Goal: Task Accomplishment & Management: Complete application form

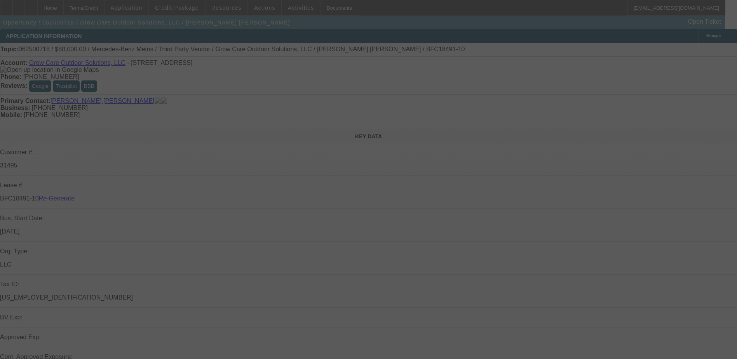
select select "4"
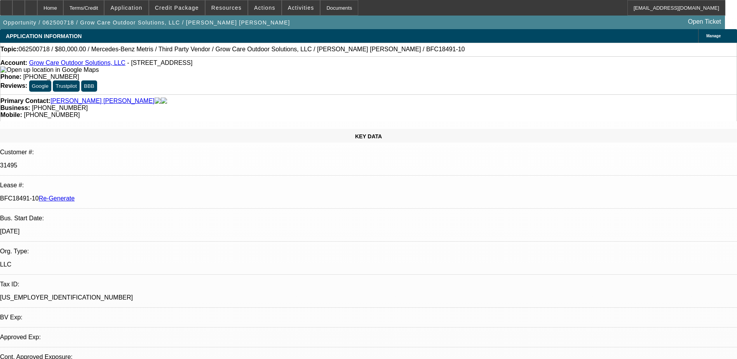
select select "0"
select select "6"
click at [325, 7] on div "Documents" at bounding box center [339, 8] width 38 height 16
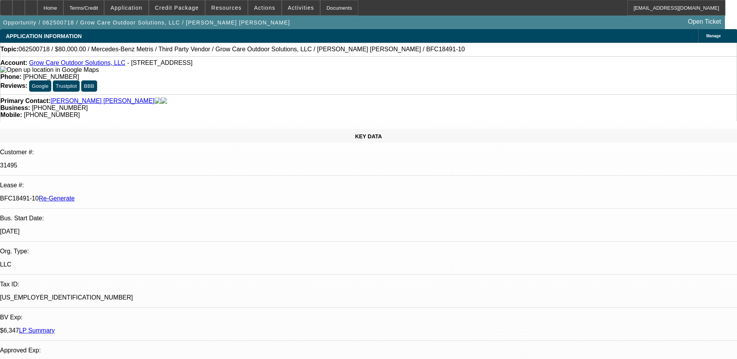
click at [101, 195] on p "BFC18491-10 Re-Generate" at bounding box center [368, 198] width 737 height 7
click at [102, 195] on p "BFC18491-10 Re-Generate" at bounding box center [368, 198] width 737 height 7
drag, startPoint x: 102, startPoint y: 136, endPoint x: 121, endPoint y: 140, distance: 19.6
click at [121, 195] on p "BFC18491-10 Re-Generate" at bounding box center [368, 198] width 737 height 7
copy p "BFC18491-10"
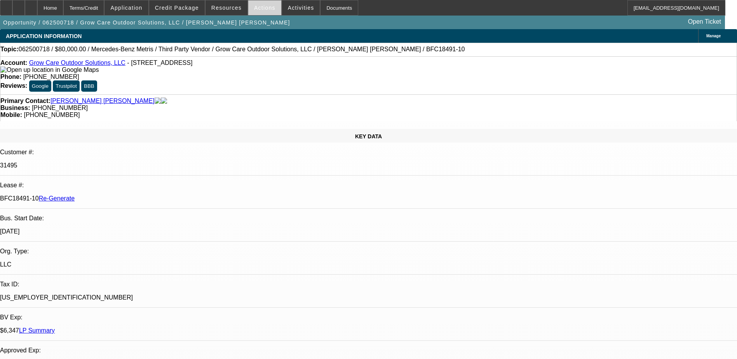
click at [257, 5] on span "Actions" at bounding box center [264, 8] width 21 height 6
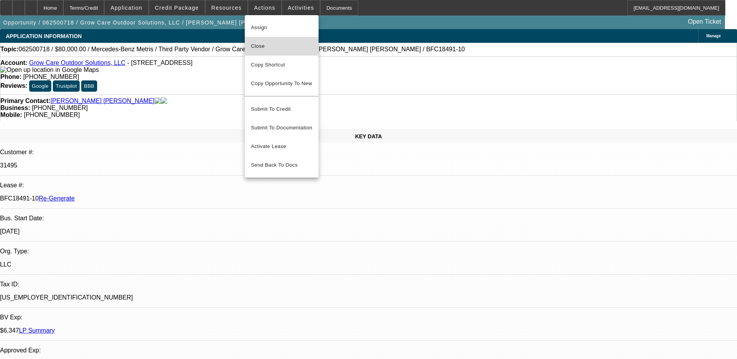
click at [272, 45] on span "Close" at bounding box center [281, 46] width 61 height 9
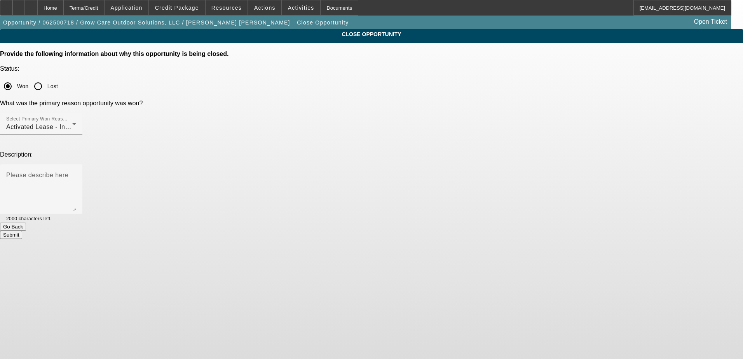
click at [22, 231] on button "Submit" at bounding box center [11, 235] width 22 height 8
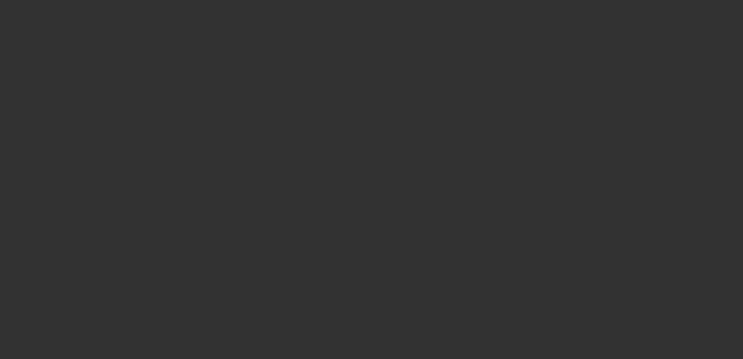
select select "4"
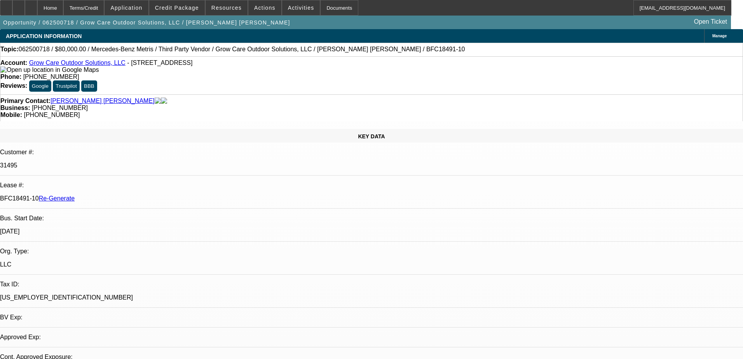
select select "0"
select select "6"
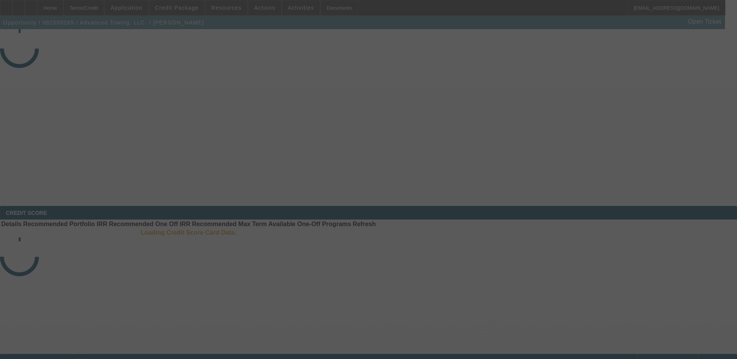
select select "3"
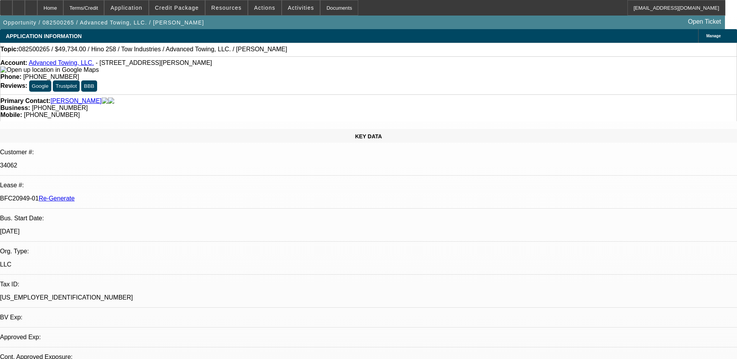
select select "0.1"
select select "2"
select select "0.1"
select select "4"
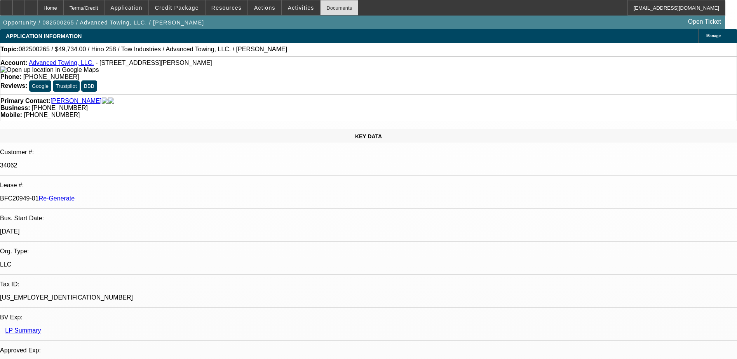
click at [332, 7] on div "Documents" at bounding box center [339, 8] width 38 height 16
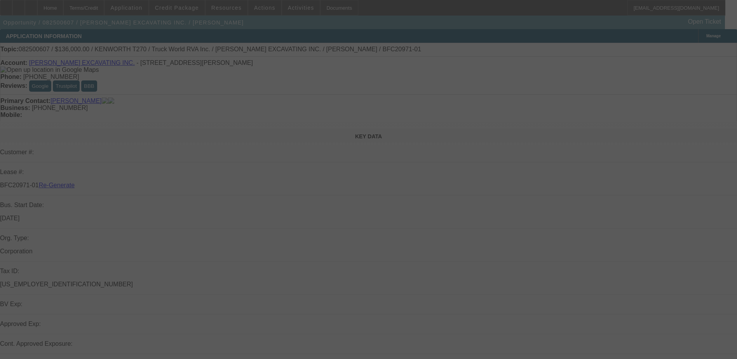
select select "3"
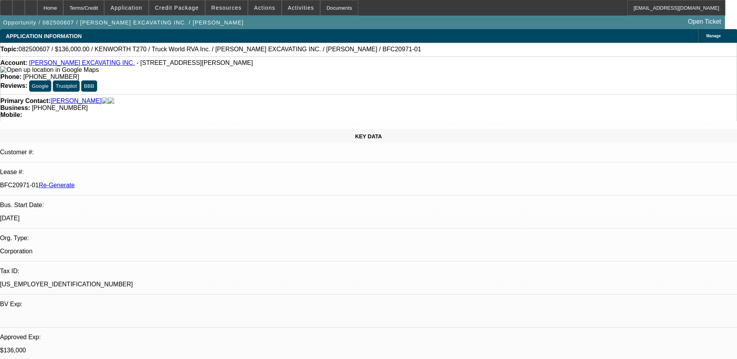
select select "0"
select select "1"
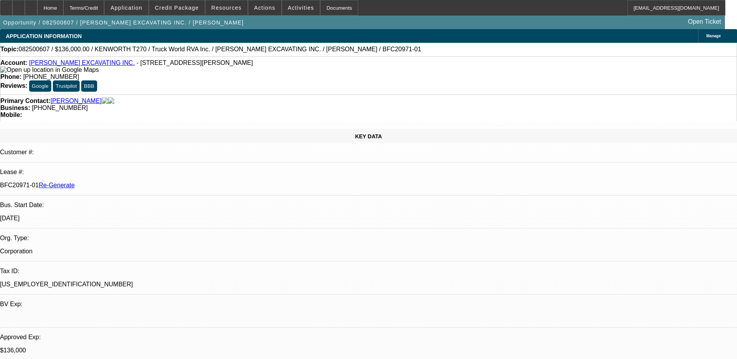
select select "6"
click at [323, 9] on div "Documents" at bounding box center [339, 8] width 38 height 16
click at [288, 5] on span "Activities" at bounding box center [301, 8] width 26 height 6
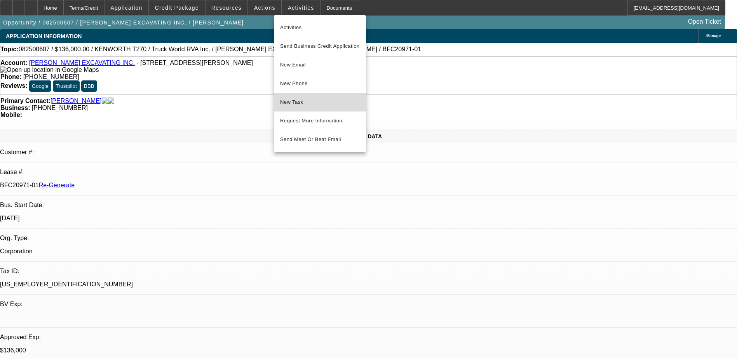
click at [293, 99] on span "New Task" at bounding box center [320, 102] width 80 height 9
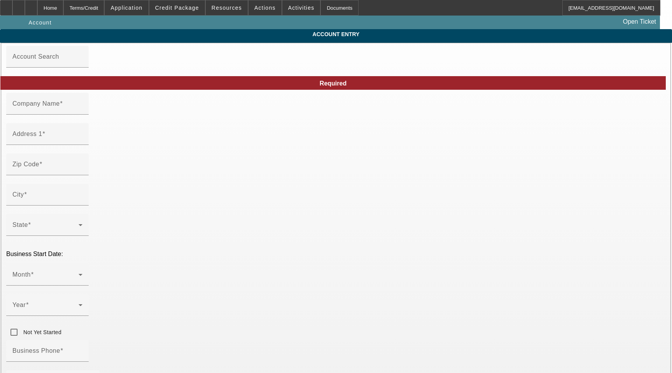
type input "[PERSON_NAME] EXCAVATING INC."
type input "70 Bartzak Dr"
type input "01746"
type input "Holliston"
type input "[PHONE_NUMBER]"
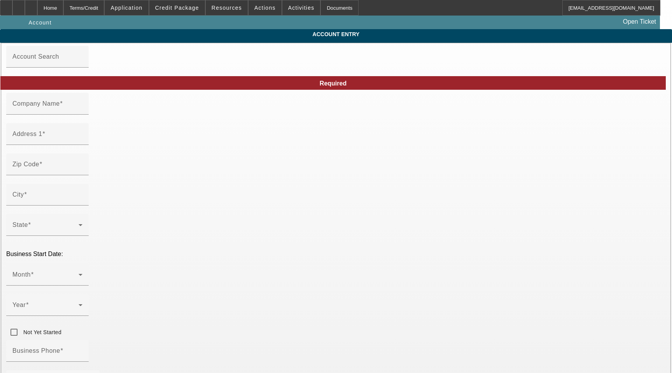
type input "rachele@rodenhiser.biz"
type input "[US_EMPLOYER_IDENTIFICATION_NUMBER]"
type input "https://rodenhiser.biz/"
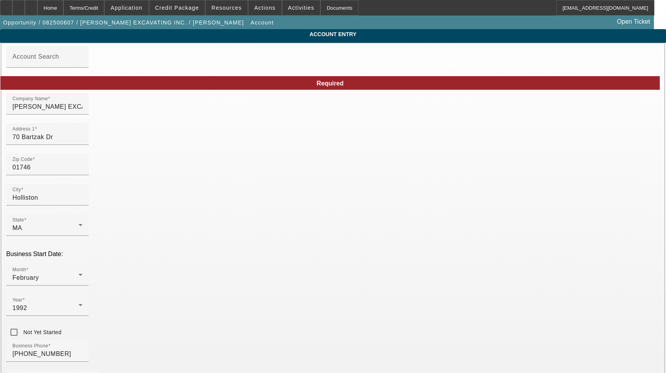
type input "8/21/2025"
drag, startPoint x: 222, startPoint y: 112, endPoint x: -11, endPoint y: 107, distance: 232.9
click at [0, 107] on html "Home Terms/Credit Application Credit Package Resources Actions Activities Docum…" at bounding box center [333, 186] width 666 height 373
paste input "odenhiser Excavating Inc"
type input "[PERSON_NAME] Excavating Inc."
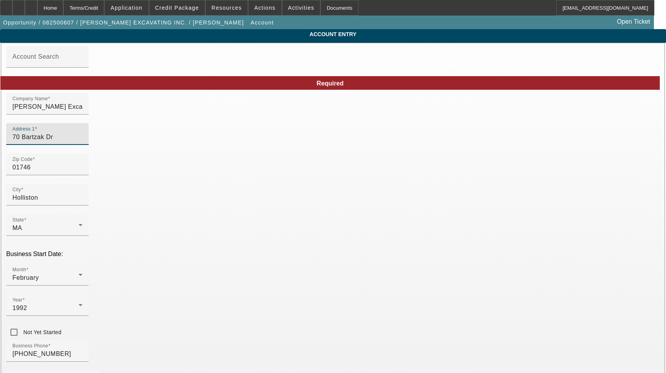
drag, startPoint x: 178, startPoint y: 145, endPoint x: 43, endPoint y: 145, distance: 134.9
type input "Middlesex"
drag, startPoint x: 421, startPoint y: 173, endPoint x: 310, endPoint y: 174, distance: 110.4
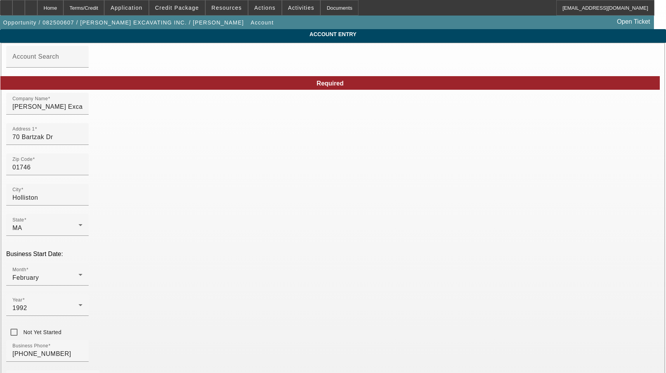
drag, startPoint x: 166, startPoint y: 276, endPoint x: 61, endPoint y: 281, distance: 104.3
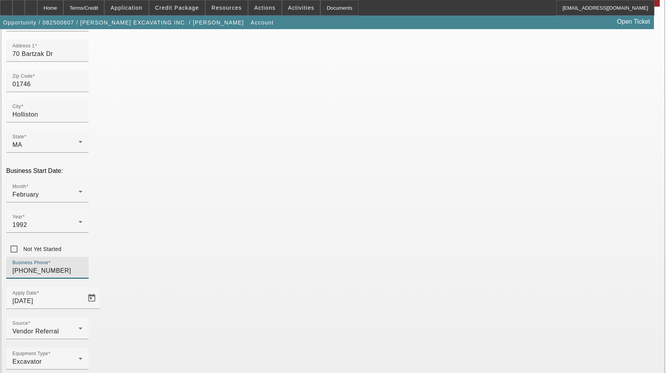
scroll to position [85, 0]
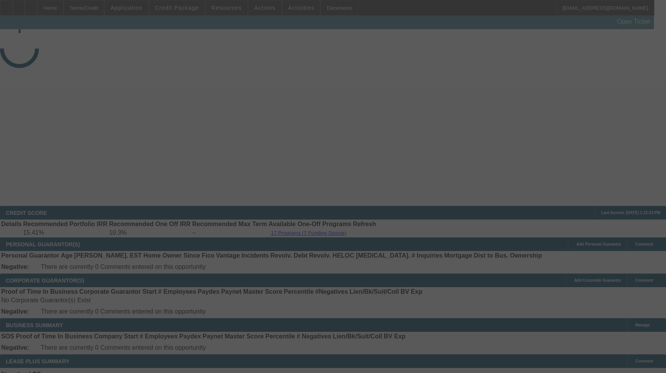
select select "3"
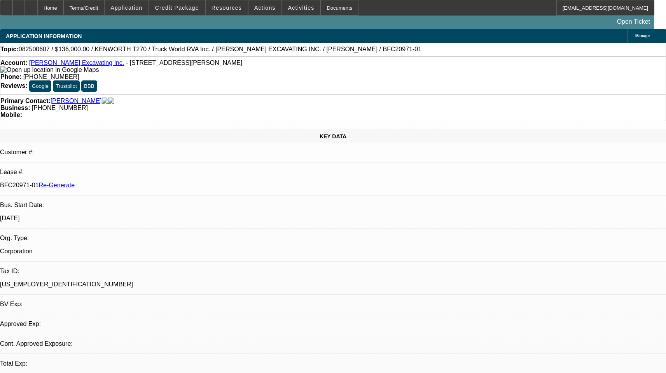
select select "0"
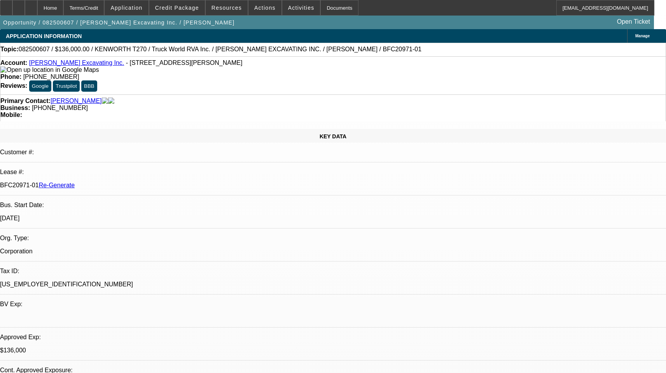
select select "1"
select select "6"
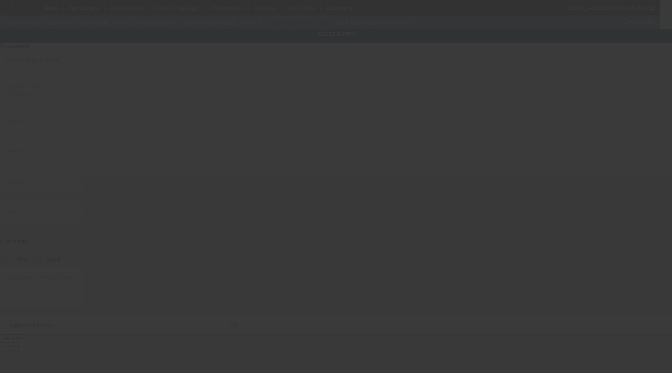
type input "[US_VEHICLE_IDENTIFICATION_NUMBER]"
type input "Kenworth"
type input "T270"
radio input "true"
type input "70 Bartzak Dr"
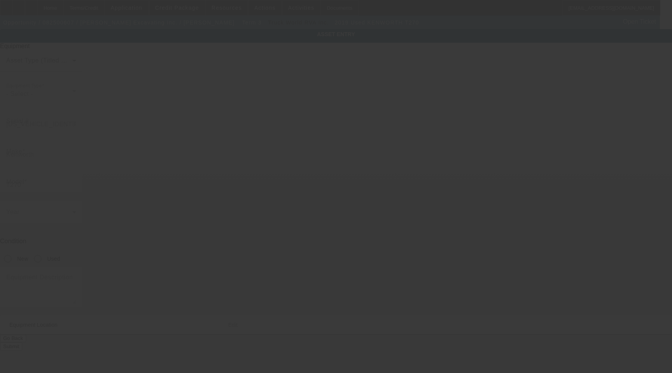
type input "Holliston"
type input "01746"
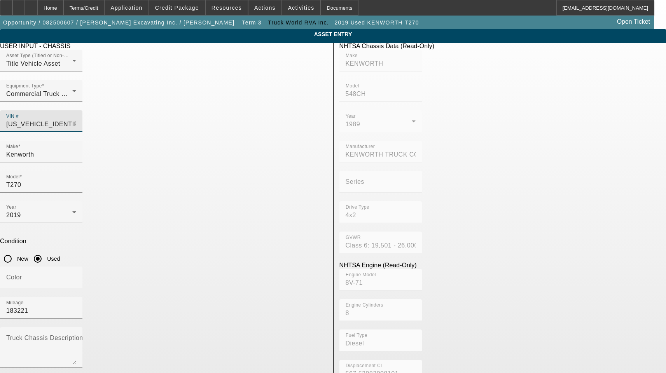
click at [76, 120] on input "[US_VEHICLE_IDENTIFICATION_NUMBER]" at bounding box center [41, 124] width 70 height 9
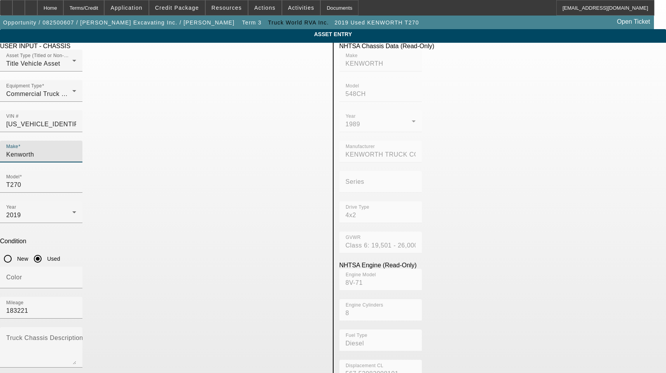
click at [76, 150] on input "Kenworth" at bounding box center [41, 154] width 70 height 9
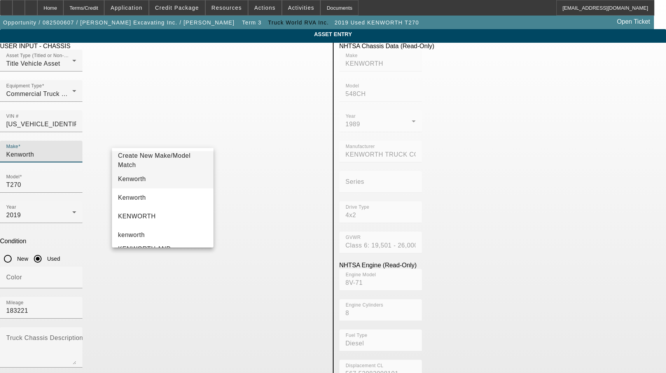
type input "Kenworth"
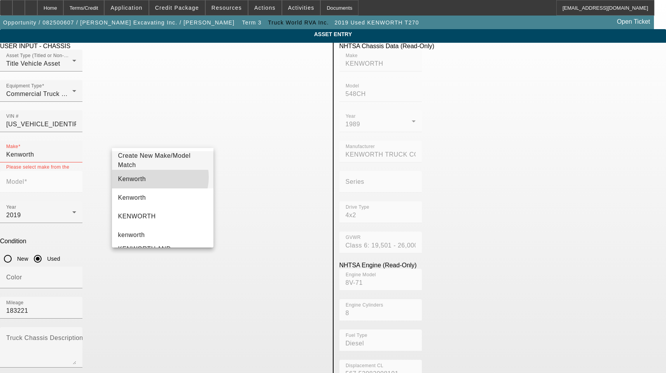
click at [156, 177] on mat-option "Kenworth" at bounding box center [163, 179] width 102 height 19
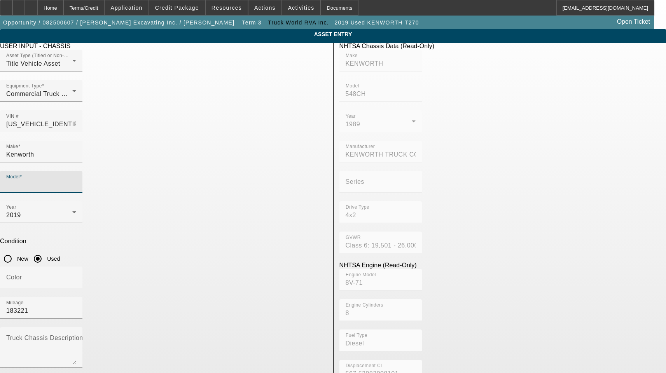
click at [76, 180] on input "Model" at bounding box center [41, 184] width 70 height 9
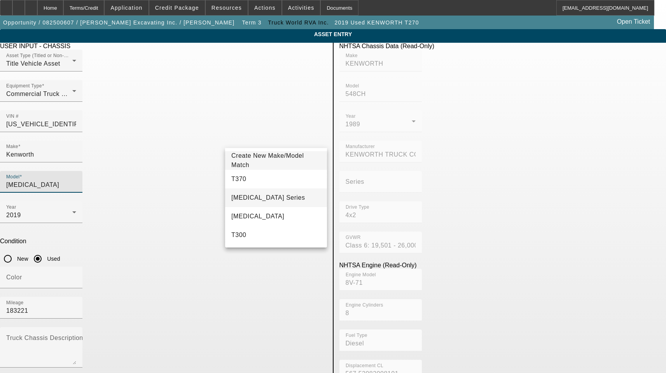
click at [250, 195] on span "T3 Series" at bounding box center [268, 197] width 74 height 9
type input "T3 Series"
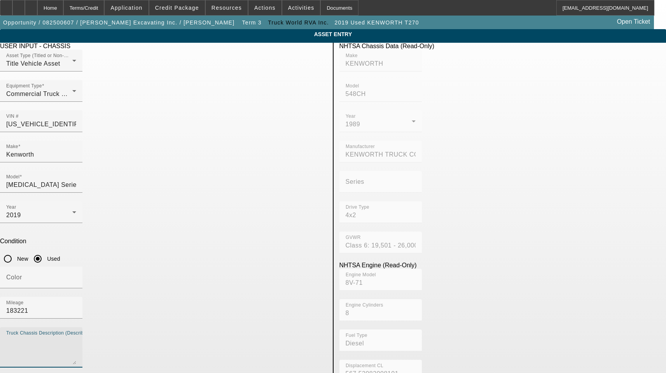
click at [76, 337] on textarea "Truck Chassis Description (Describe the truck chassis only)" at bounding box center [41, 351] width 70 height 28
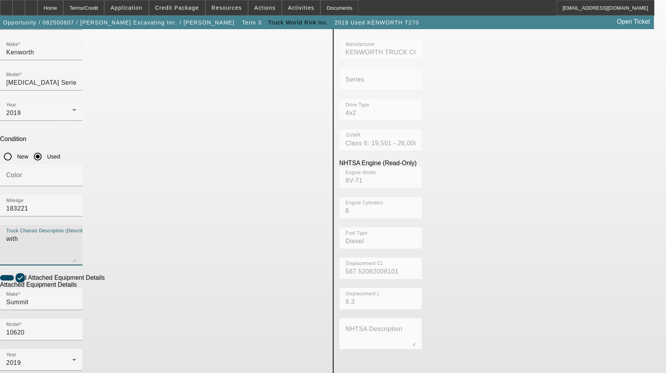
scroll to position [117, 0]
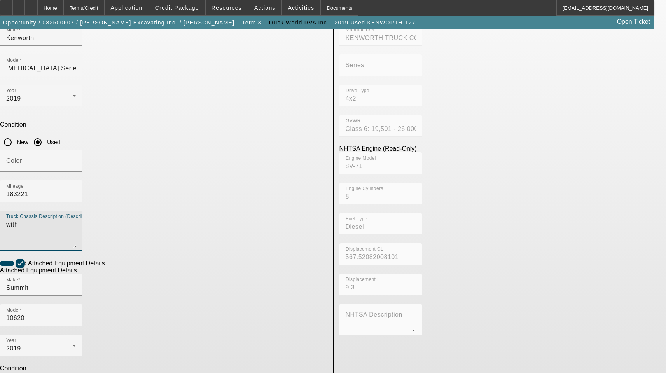
type textarea "with"
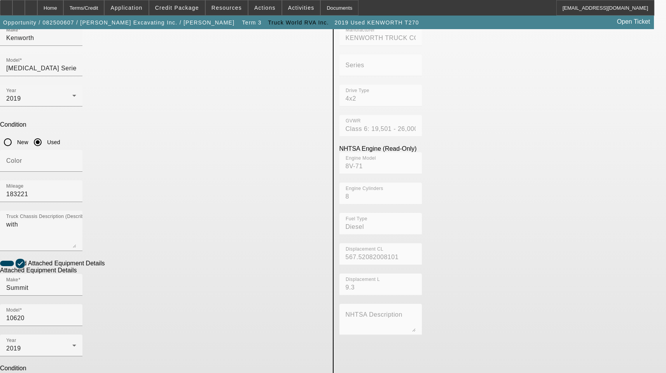
drag, startPoint x: 293, startPoint y: 288, endPoint x: 52, endPoint y: 288, distance: 241.0
click at [63, 288] on app-asset-collateral-manage "ASSET ENTRY Delete asset USER INPUT - CHASSIS Asset Type (Titled or Non-Titled)…" at bounding box center [333, 215] width 666 height 605
type textarea "Crane Includes All Accessories, Attachments and Options"
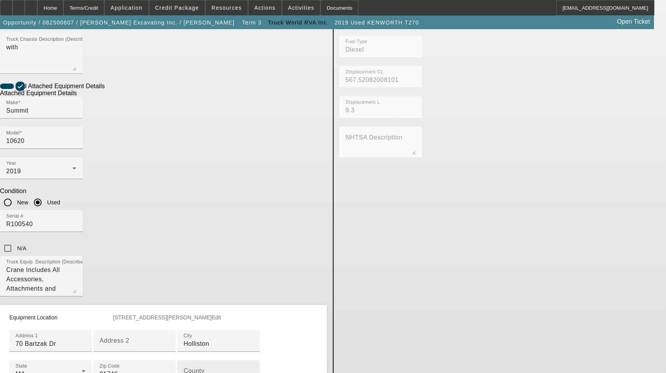
scroll to position [311, 0]
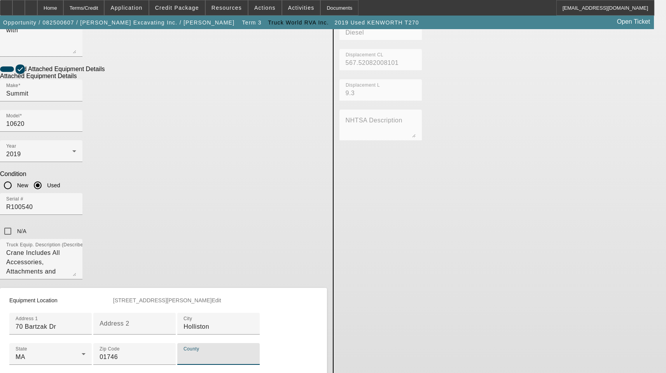
click at [183, 353] on input "County" at bounding box center [218, 357] width 70 height 9
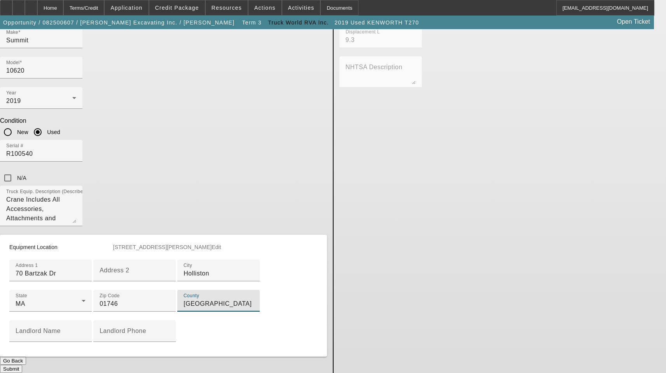
scroll to position [393, 0]
type input "Middlesex"
click at [22, 365] on button "Submit" at bounding box center [11, 369] width 22 height 8
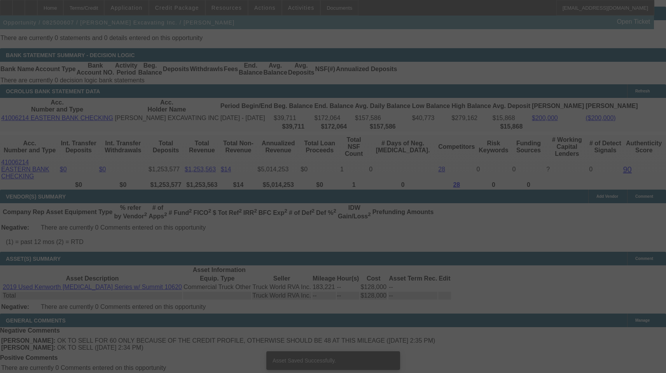
select select "3"
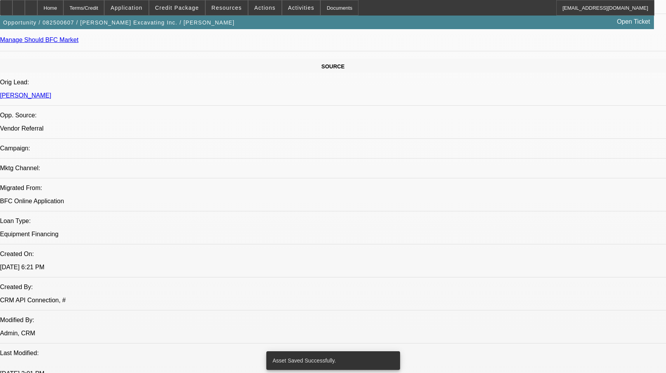
select select "0"
select select "6"
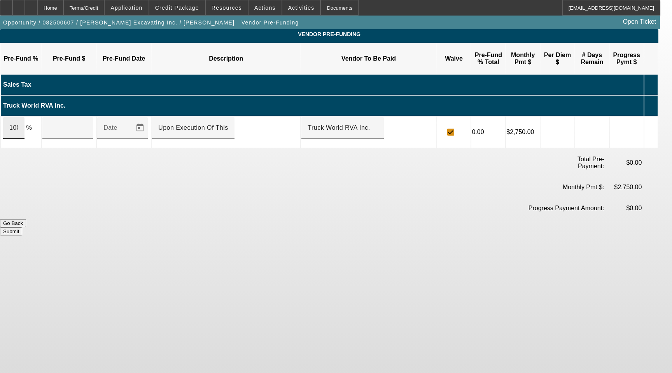
drag, startPoint x: 33, startPoint y: 114, endPoint x: 28, endPoint y: 114, distance: 5.4
click at [24, 117] on div "100" at bounding box center [13, 128] width 21 height 22
type input "$128,000.00"
click at [22, 227] on button "Submit" at bounding box center [11, 231] width 22 height 8
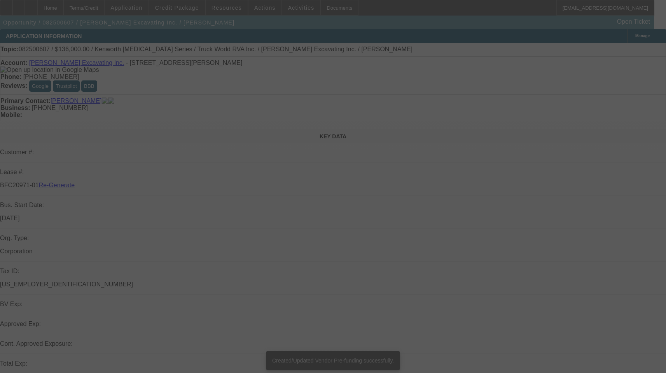
select select "3"
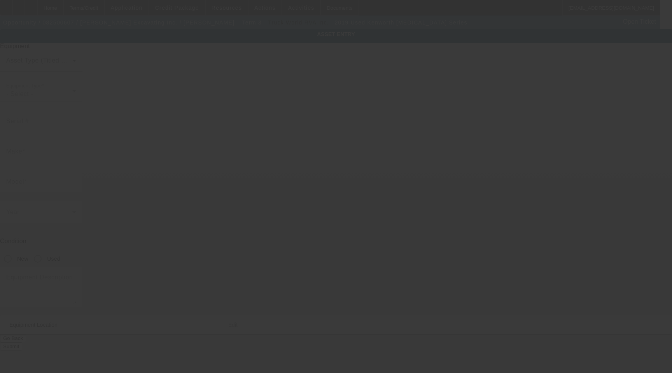
type input "[US_VEHICLE_IDENTIFICATION_NUMBER]"
type input "KENWORTH"
type input "[MEDICAL_DATA] Series"
radio input "true"
type textarea "with"
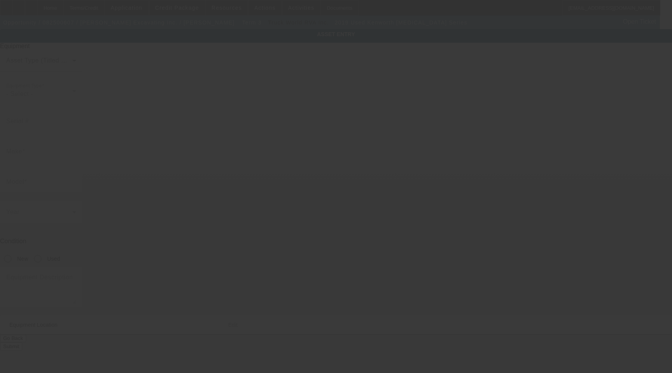
type input "70 Bartzak Dr"
type input "Holliston"
type input "01746"
type input "[GEOGRAPHIC_DATA]"
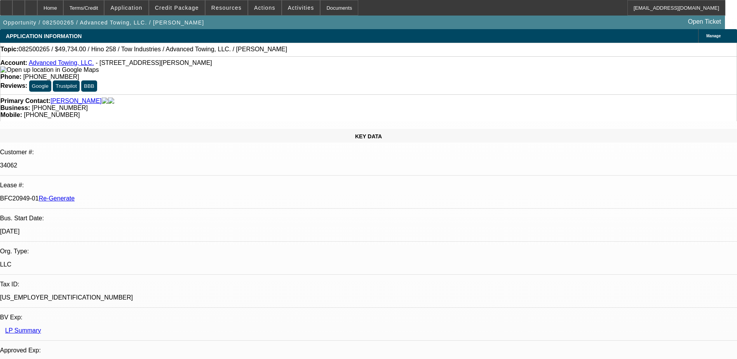
select select "3"
select select "0.1"
select select "2"
select select "0.1"
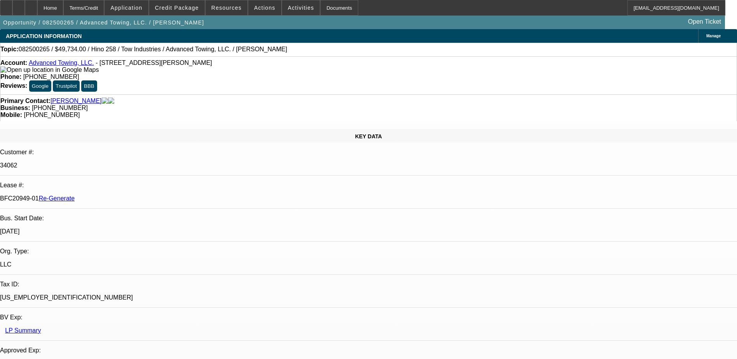
select select "4"
click at [325, 5] on div "Documents" at bounding box center [339, 8] width 38 height 16
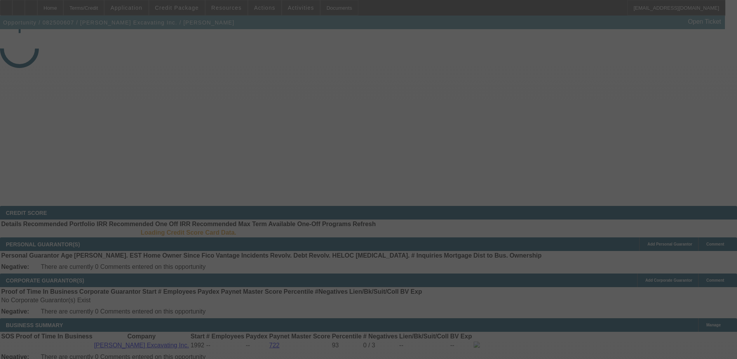
select select "3"
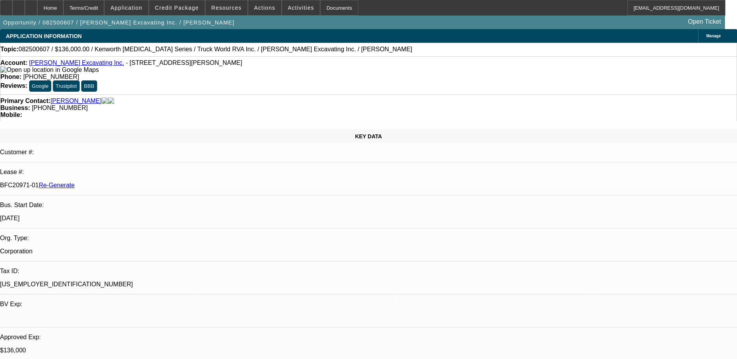
select select "0"
select select "1"
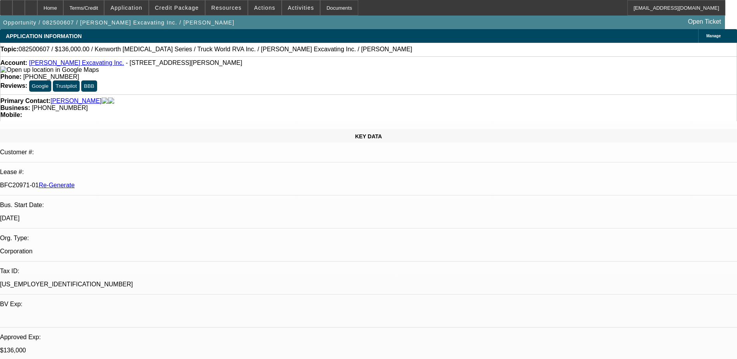
select select "6"
click at [176, 6] on span "Credit Package" at bounding box center [177, 8] width 44 height 6
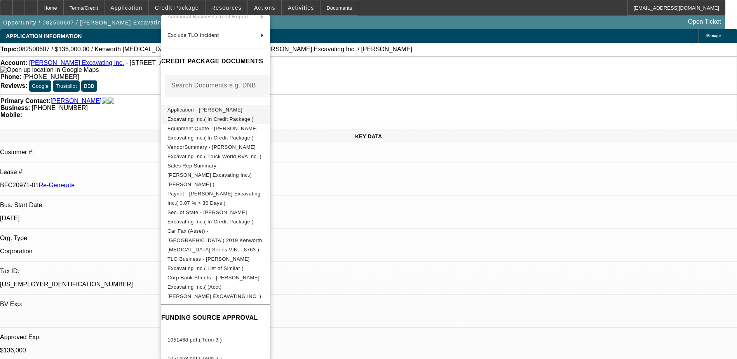
scroll to position [86, 0]
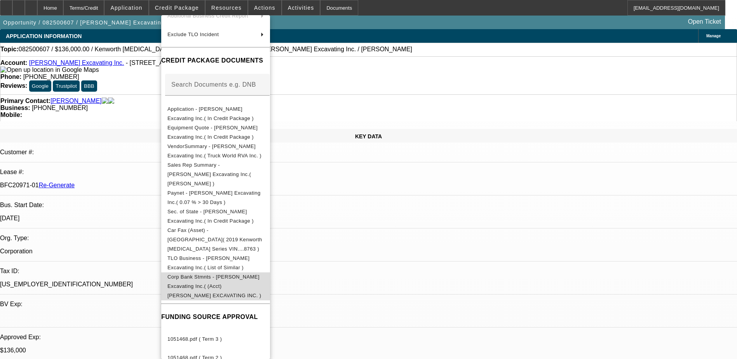
click at [232, 274] on span "Corp Bank Stmnts - Rodenhiser Excavating Inc.( (Acct) RODENHISER EXCAVATING INC…" at bounding box center [215, 286] width 94 height 24
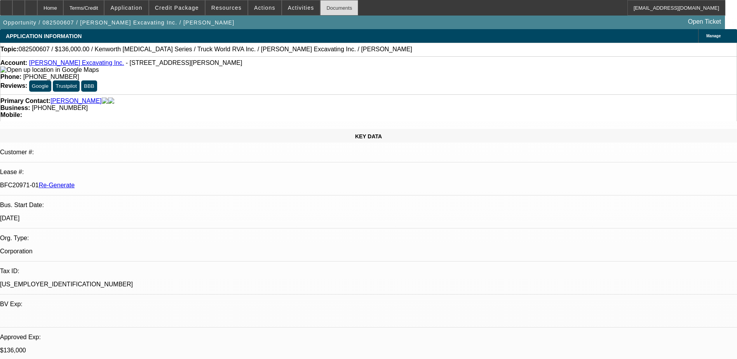
click at [321, 3] on div "Documents" at bounding box center [339, 8] width 38 height 16
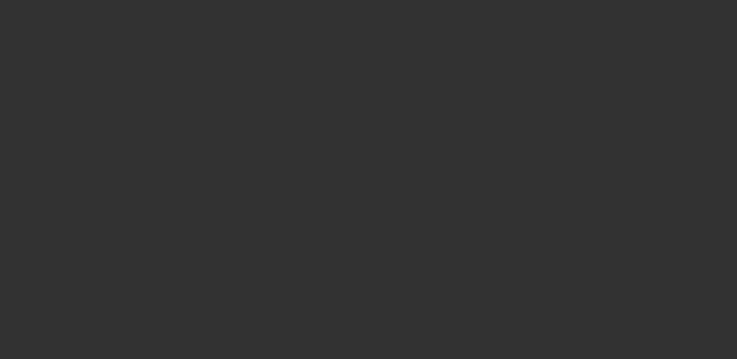
select select "3"
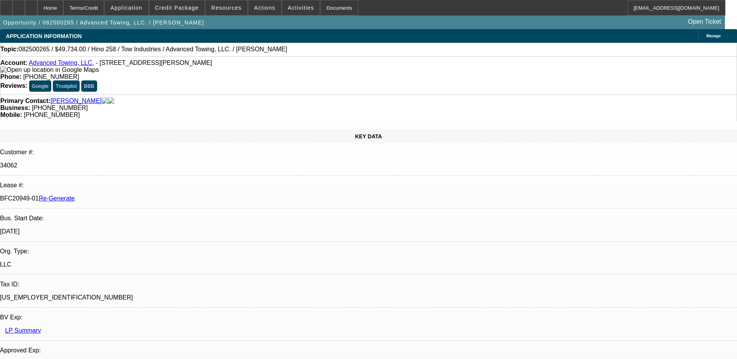
select select "0.1"
select select "2"
select select "0.1"
select select "1"
select select "2"
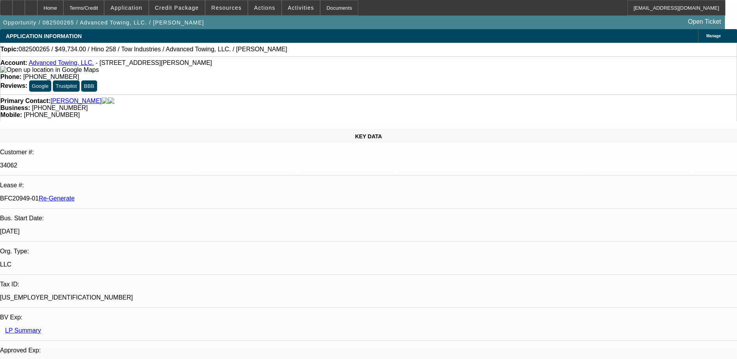
select select "4"
click at [323, 8] on div "Documents" at bounding box center [339, 8] width 38 height 16
click at [264, 8] on span "Actions" at bounding box center [264, 8] width 21 height 6
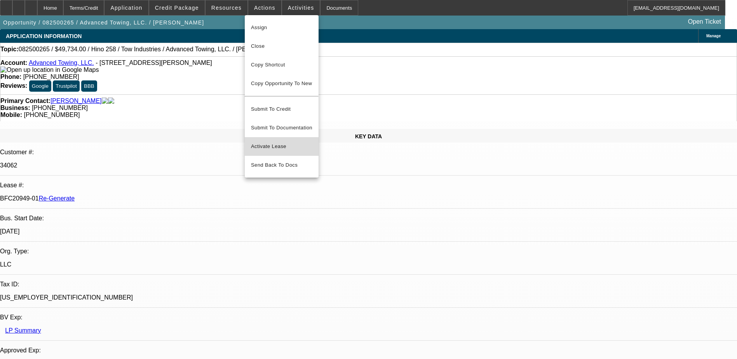
click at [265, 142] on span "Activate Lease" at bounding box center [281, 146] width 61 height 9
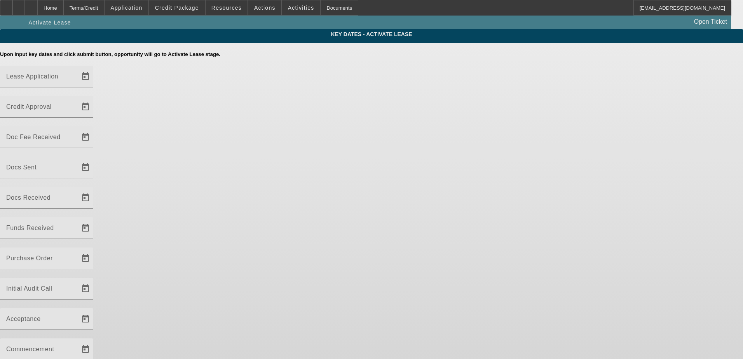
type input "8/11/2025"
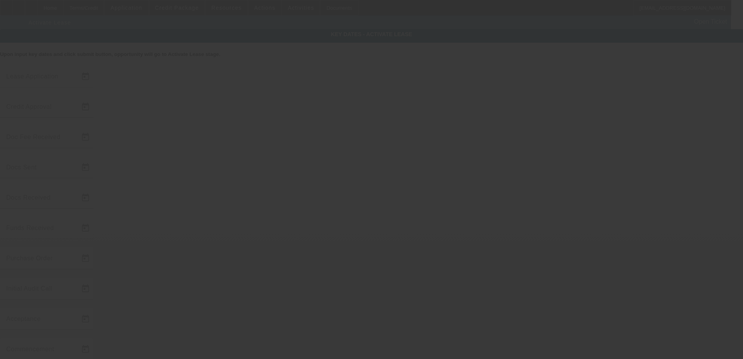
type input "8/19/2025"
type input "8/20/2025"
type input "8/21/2025"
type input "8/27/2025"
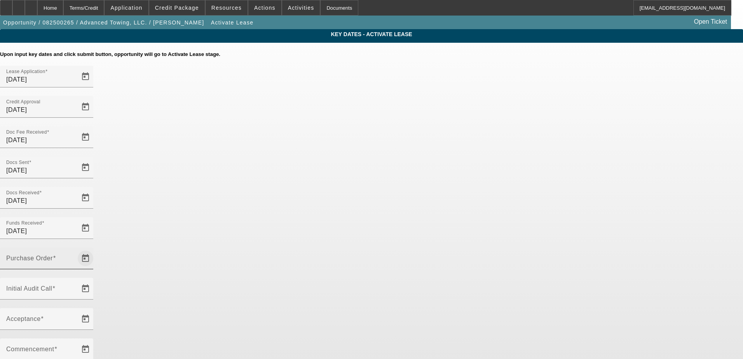
click at [95, 249] on span "Open calendar" at bounding box center [85, 258] width 19 height 19
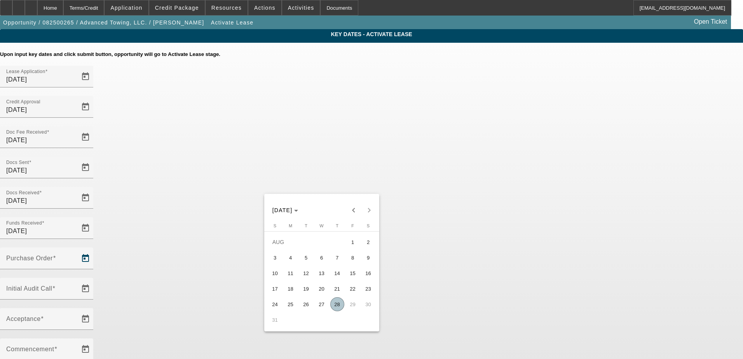
click at [337, 307] on span "28" at bounding box center [337, 304] width 14 height 14
type input "8/28/2025"
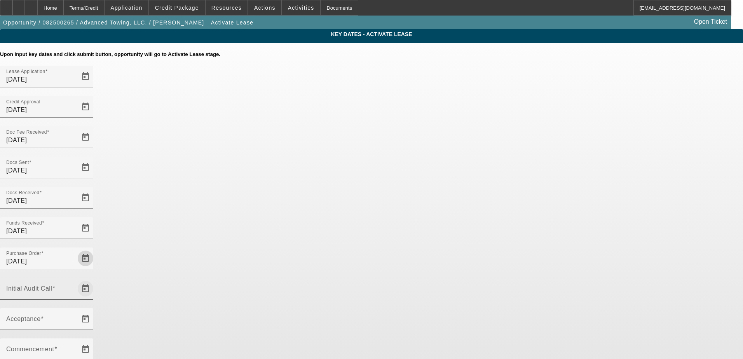
click at [95, 279] on span "Open calendar" at bounding box center [85, 288] width 19 height 19
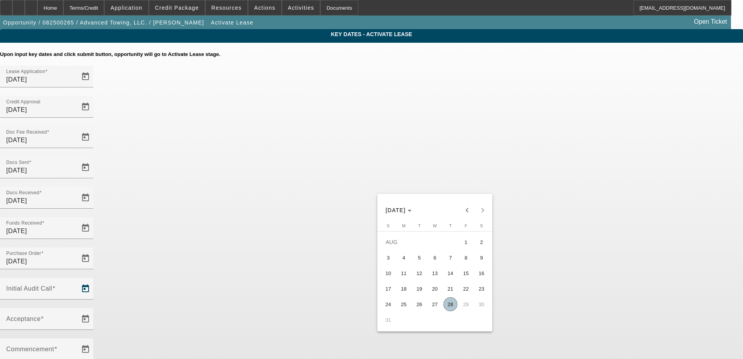
click at [448, 308] on span "28" at bounding box center [451, 304] width 14 height 14
type input "8/28/2025"
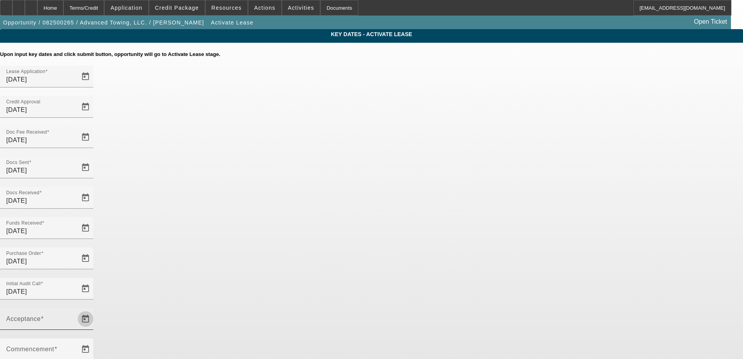
click at [95, 310] on span "Open calendar" at bounding box center [85, 319] width 19 height 19
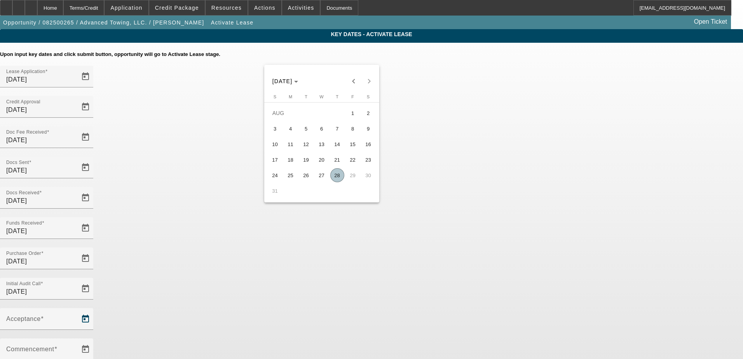
click at [334, 173] on span "28" at bounding box center [337, 175] width 14 height 14
type input "8/28/2025"
type input "9/1/2025"
type input "10/1/2025"
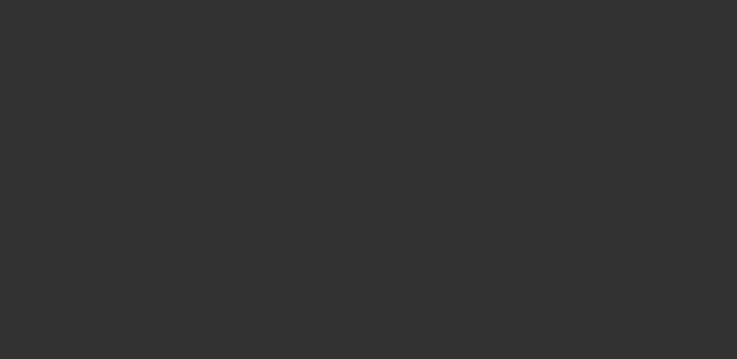
select select "4"
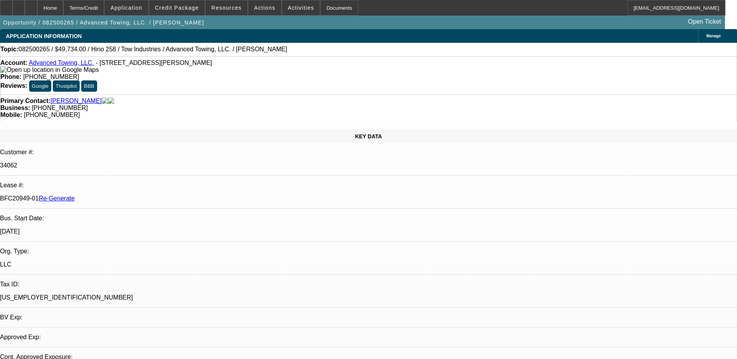
select select "0.1"
select select "2"
select select "0.1"
select select "4"
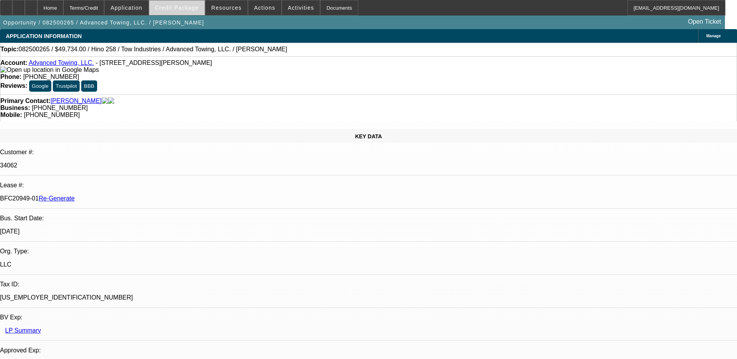
click at [181, 5] on span "Credit Package" at bounding box center [177, 8] width 44 height 6
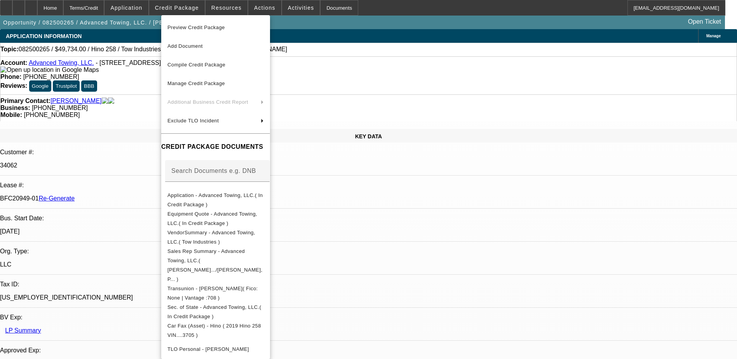
click at [197, 30] on span "Preview Credit Package" at bounding box center [197, 27] width 58 height 6
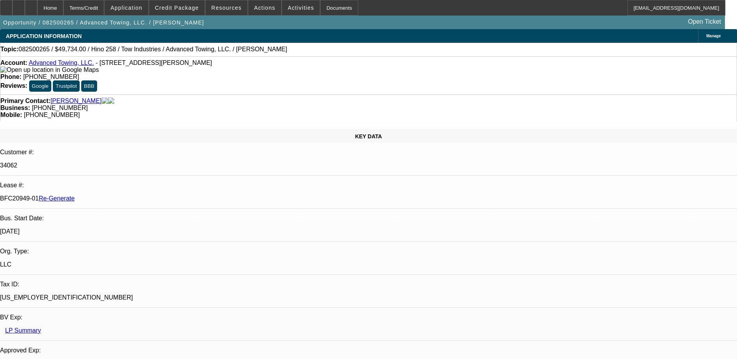
click at [63, 129] on div "KEY DATA Customer #: 34062 Lease #: BFC20949-01 Re-Generate Bus. Start Date: 5/…" at bounding box center [368, 323] width 737 height 388
drag, startPoint x: 89, startPoint y: 64, endPoint x: 37, endPoint y: 66, distance: 52.1
click at [37, 66] on div "Account: Advanced Towing, LLC. - 4759 Villa Woods Dr, Jurupa Valley, CA 92509" at bounding box center [368, 66] width 737 height 14
copy link "Advanced Towing, LLC."
click at [94, 195] on p "BFC20949-01 Re-Generate" at bounding box center [368, 198] width 737 height 7
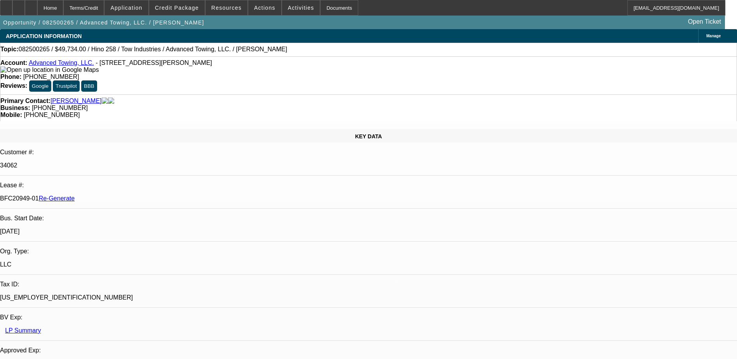
drag, startPoint x: 91, startPoint y: 131, endPoint x: 122, endPoint y: 132, distance: 31.1
click at [122, 195] on div "BFC20949-01 Re-Generate" at bounding box center [368, 198] width 737 height 7
copy p "BFC20949-01"
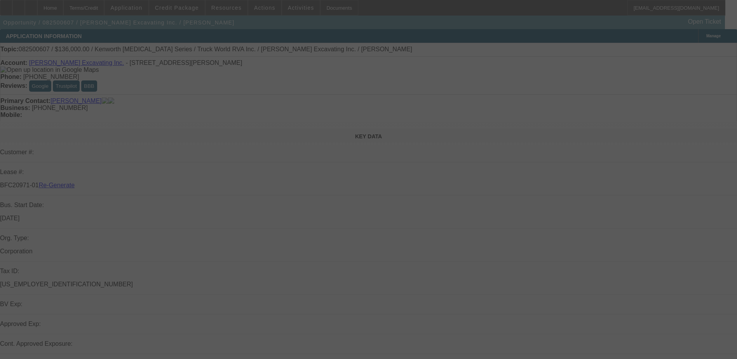
select select "3"
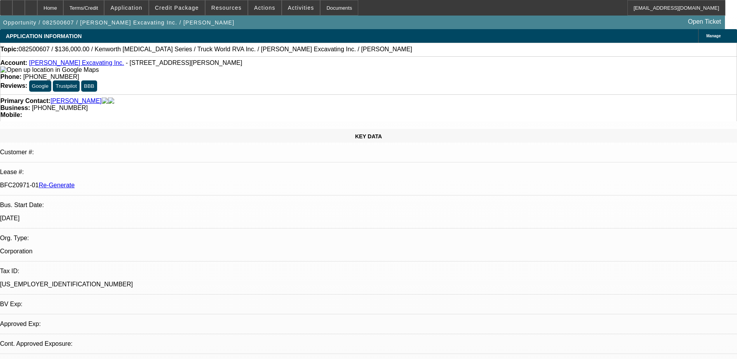
select select "0"
select select "1"
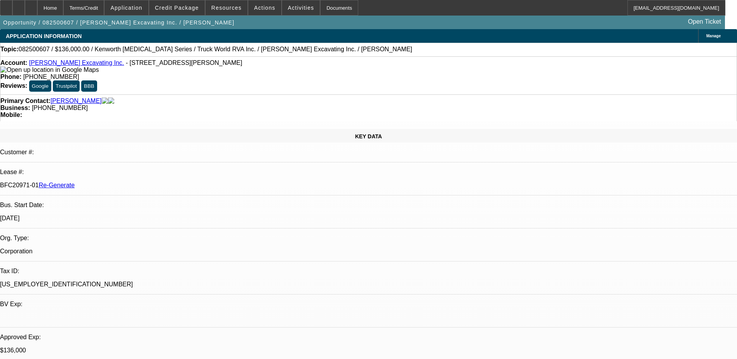
select select "6"
click at [189, 7] on span "Credit Package" at bounding box center [177, 8] width 44 height 6
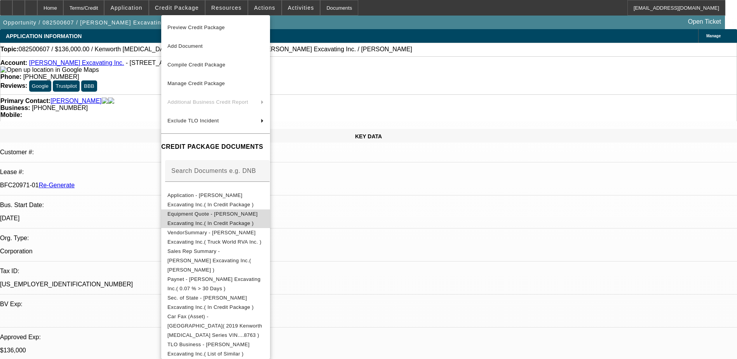
click at [224, 215] on span "Equipment Quote - [PERSON_NAME] Excavating Inc.( In Credit Package )" at bounding box center [213, 218] width 90 height 15
